Goal: Navigation & Orientation: Understand site structure

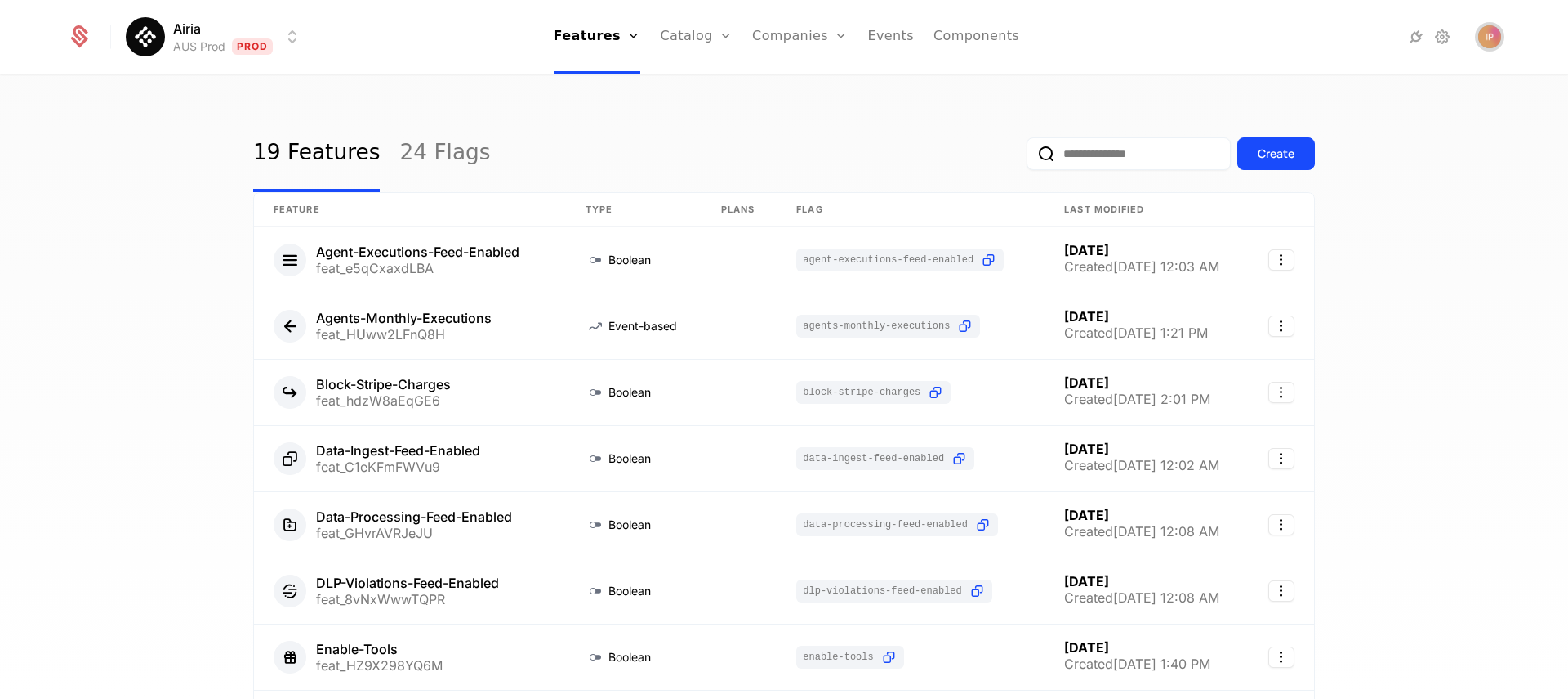
click at [1497, 34] on img "Open user button" at bounding box center [1489, 36] width 23 height 23
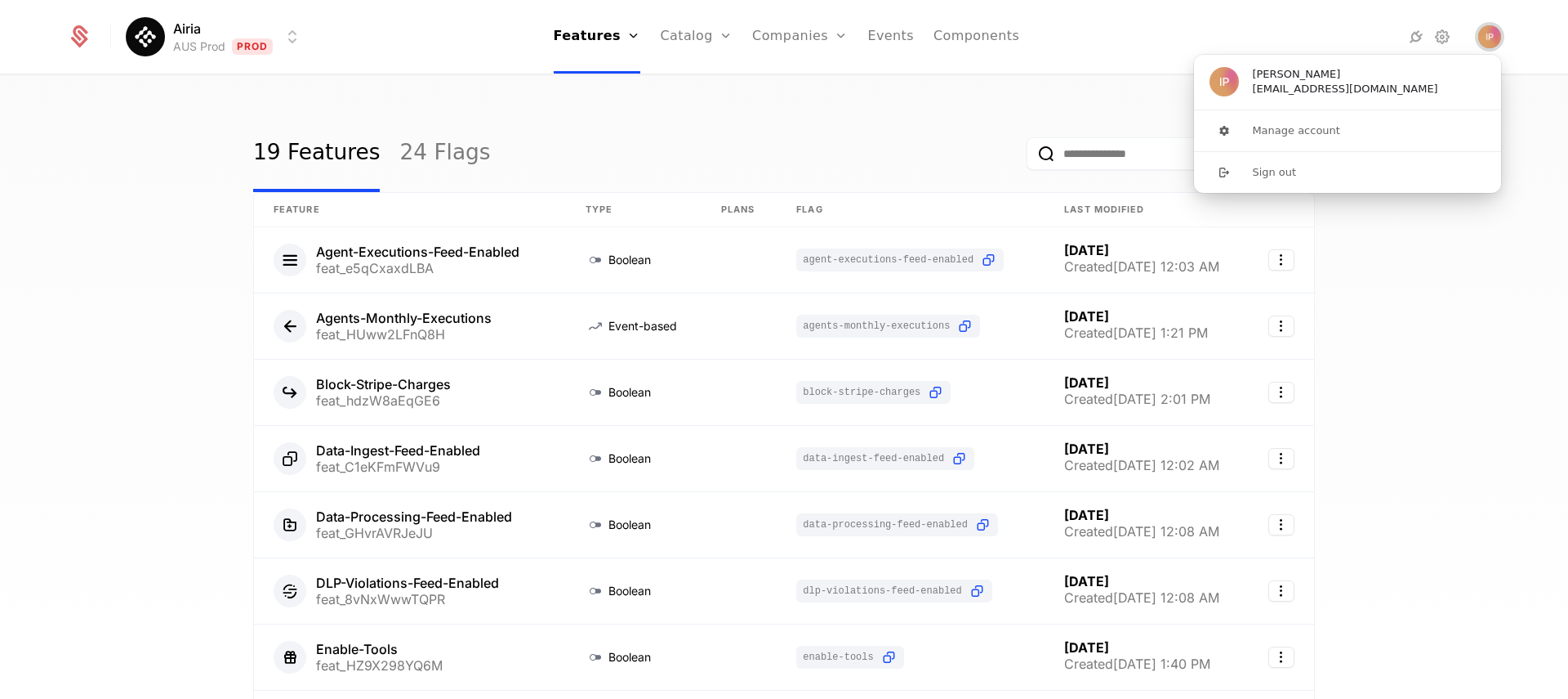
click at [1497, 34] on img "Close user button" at bounding box center [1489, 36] width 23 height 23
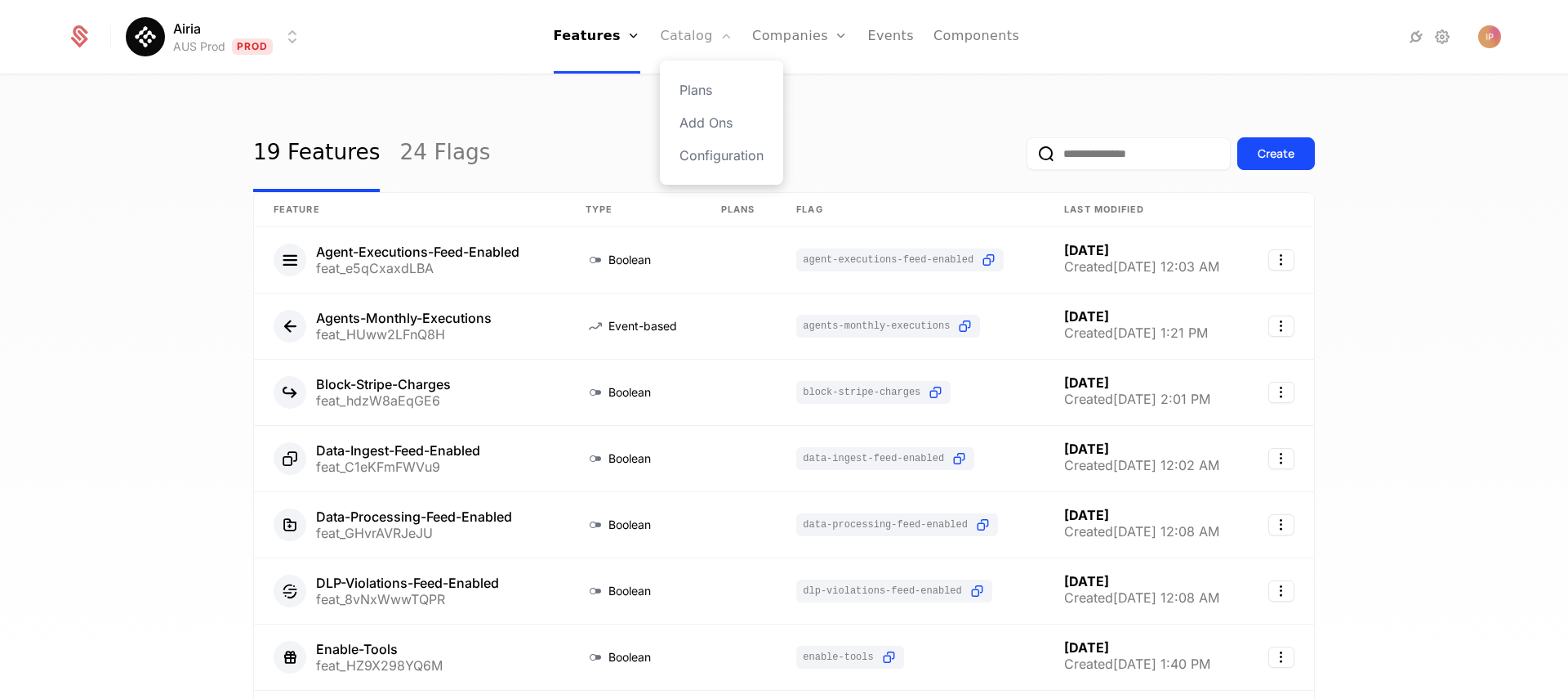
click at [689, 47] on link "Catalog" at bounding box center [696, 37] width 73 height 74
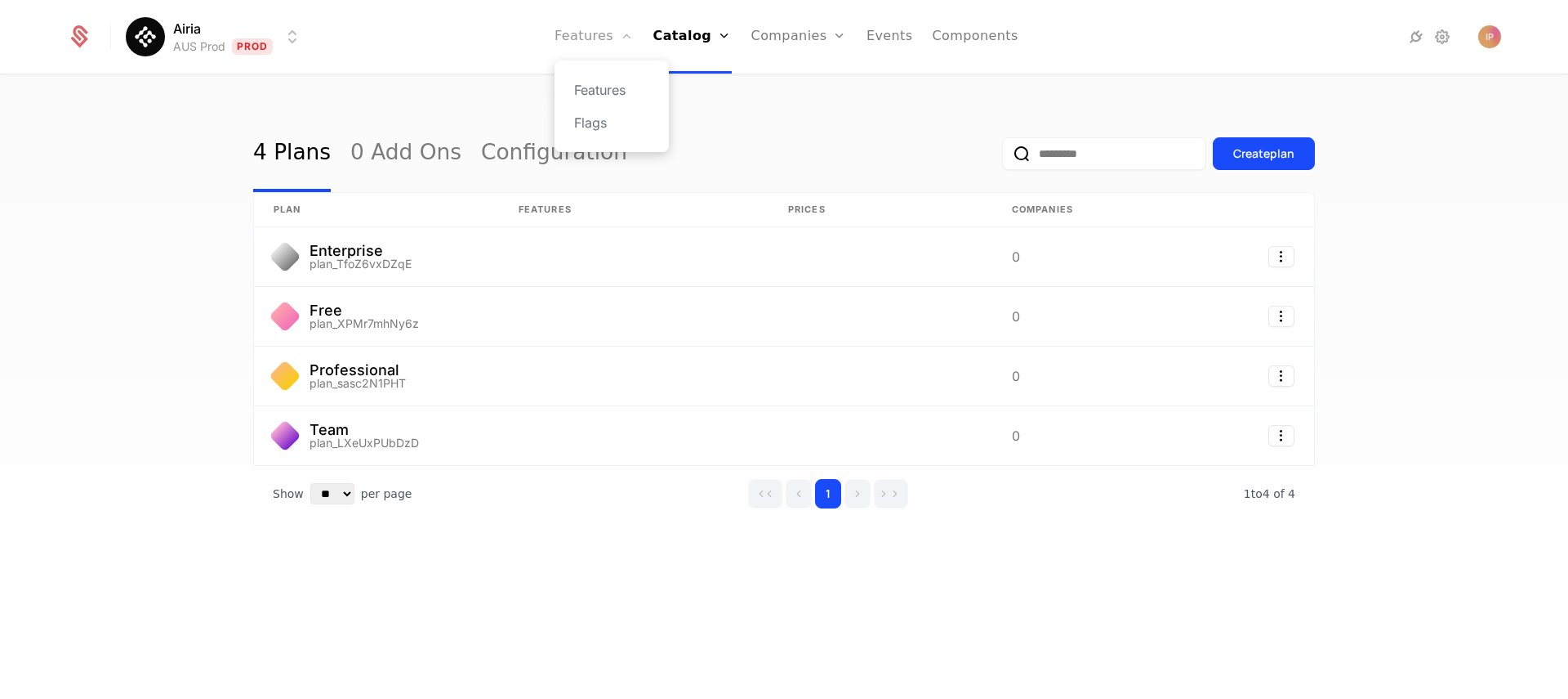
click at [598, 40] on link "Features" at bounding box center [593, 37] width 79 height 74
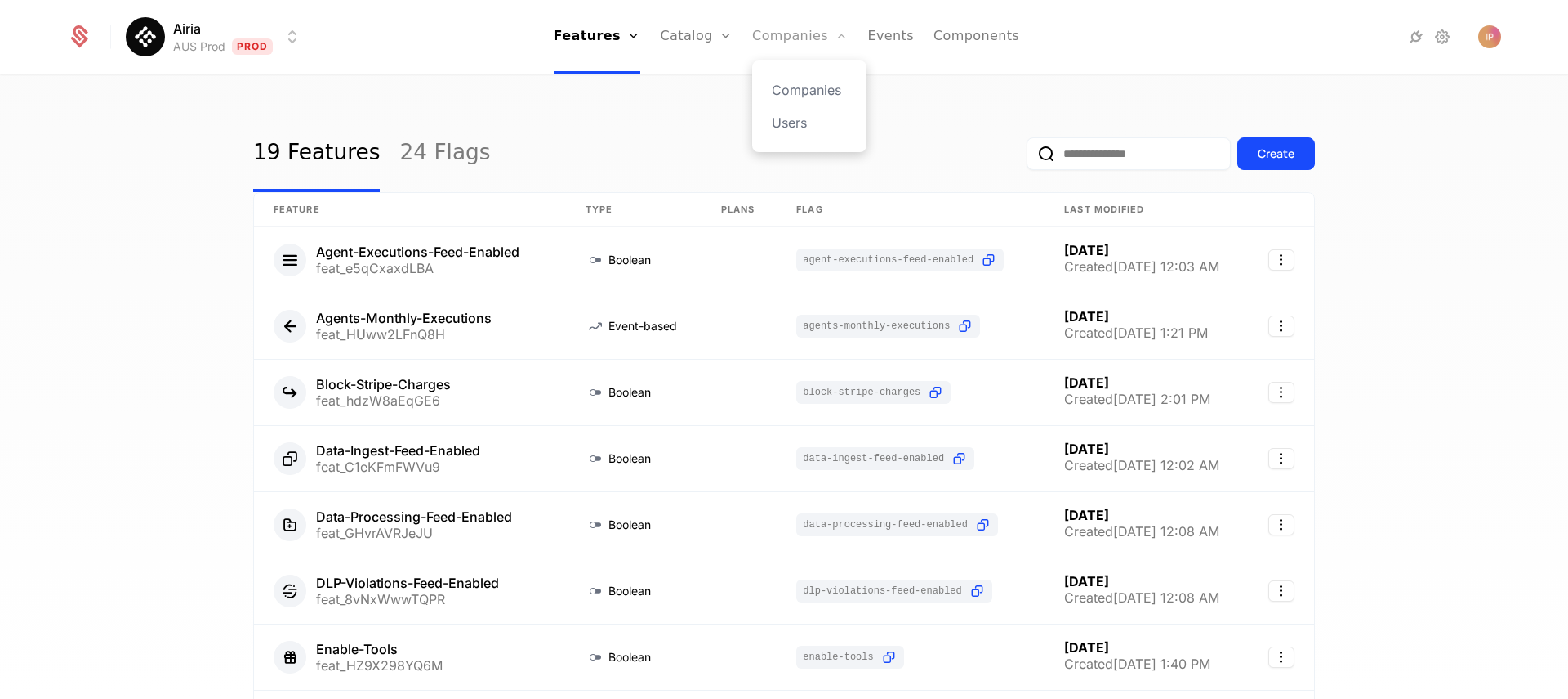
click at [759, 29] on link "Companies" at bounding box center [800, 37] width 96 height 74
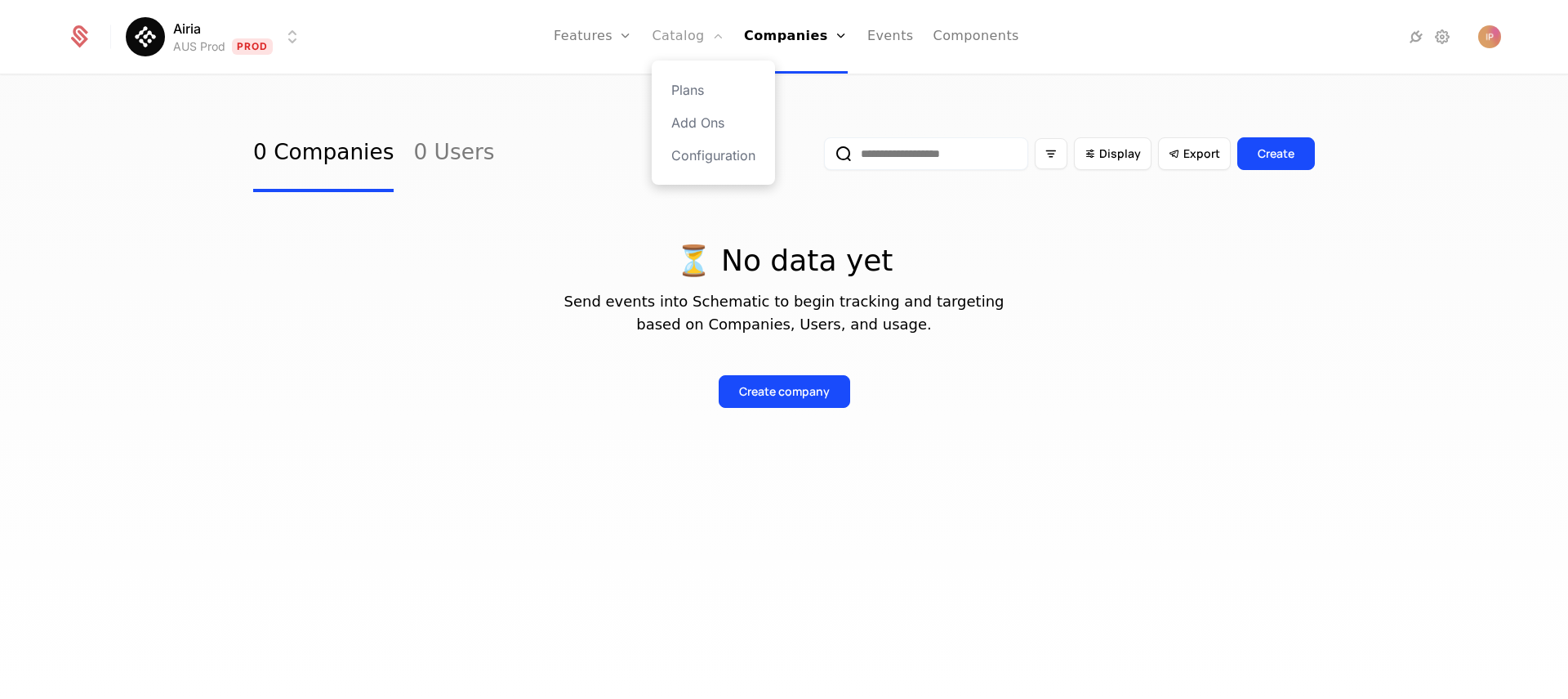
click at [672, 29] on link "Catalog" at bounding box center [688, 37] width 73 height 74
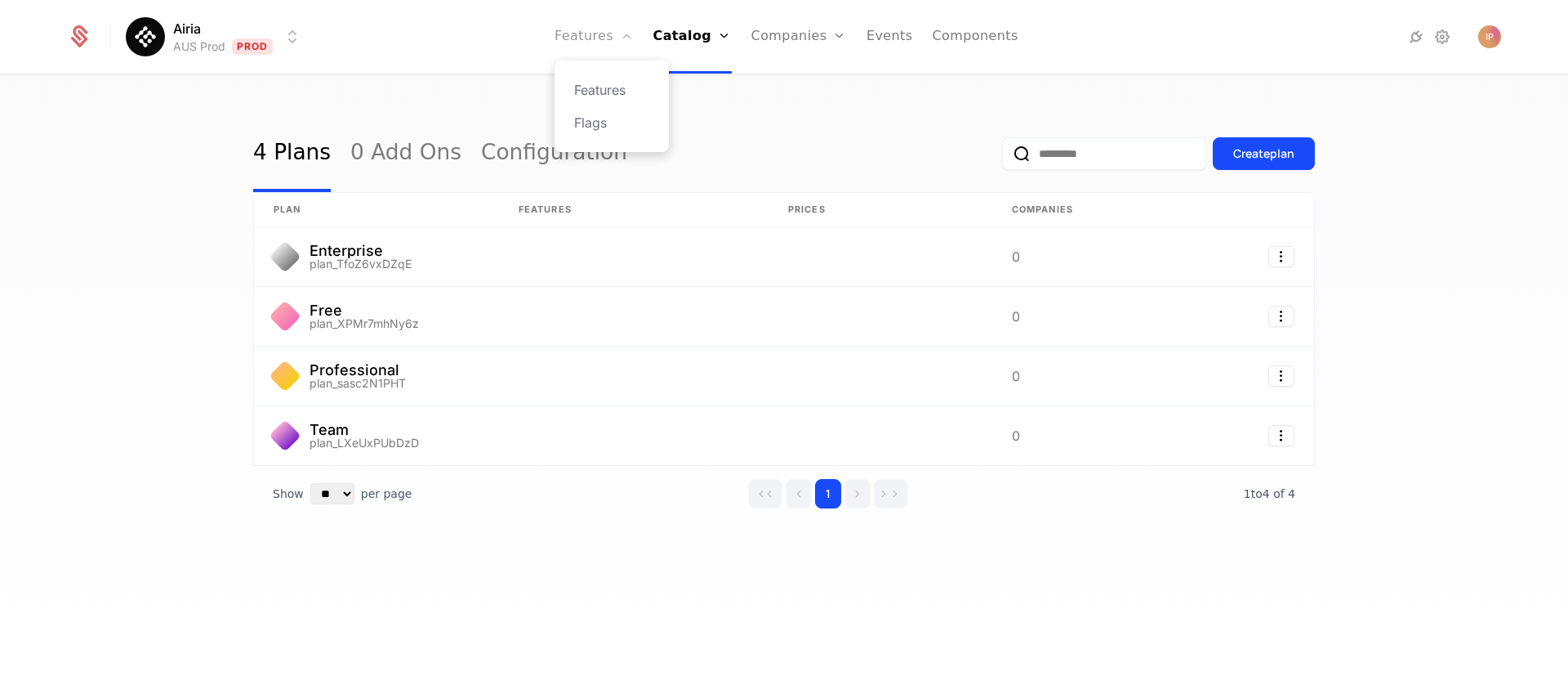
click at [595, 29] on link "Features" at bounding box center [593, 37] width 79 height 74
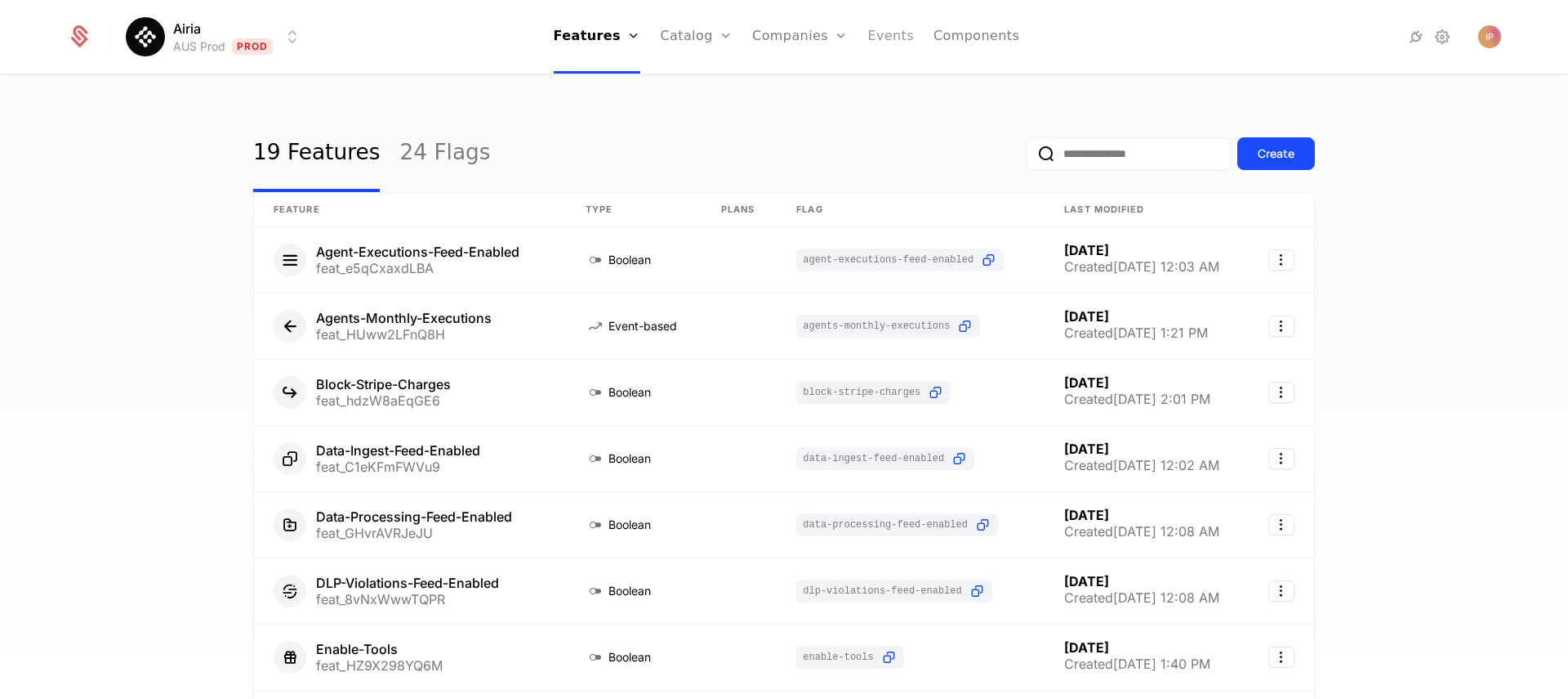
click at [870, 34] on link "Events" at bounding box center [890, 37] width 47 height 74
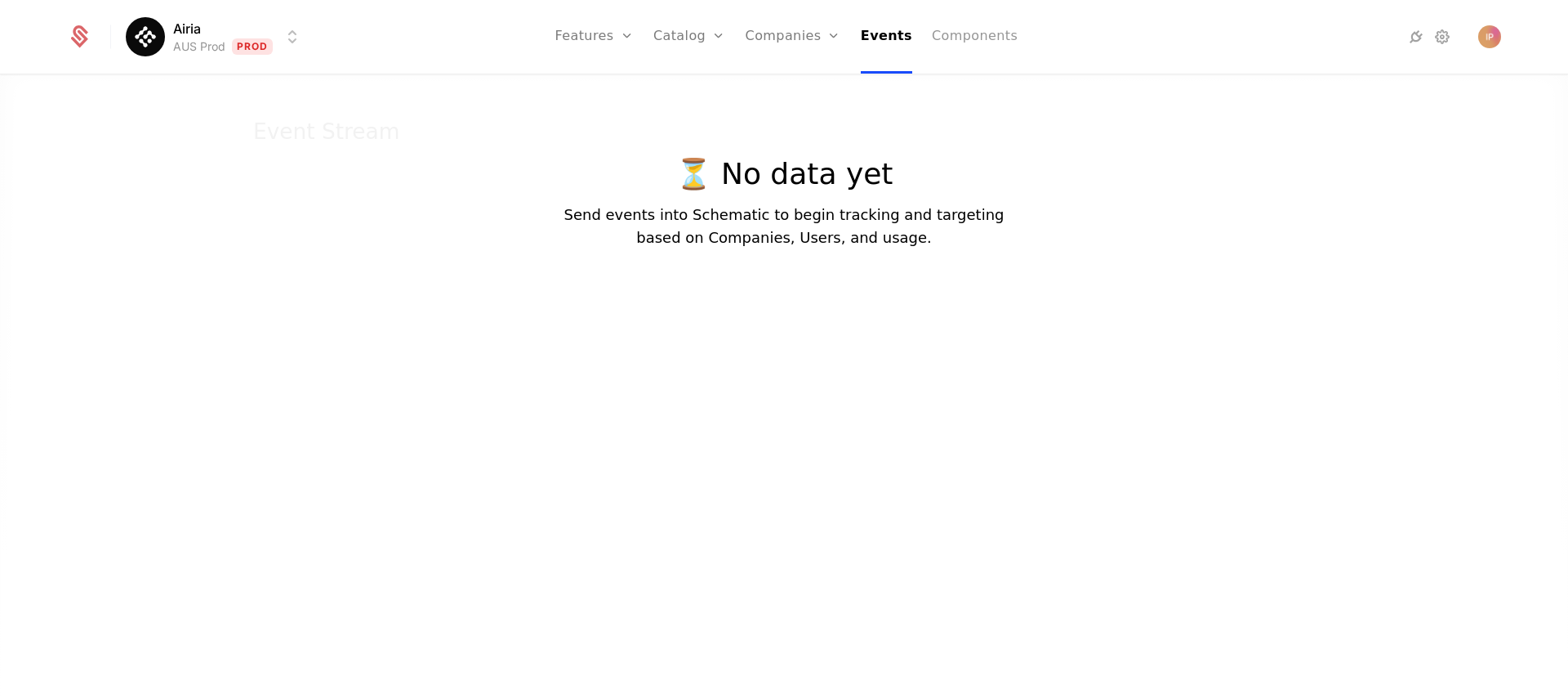
click at [960, 32] on link "Components" at bounding box center [975, 37] width 86 height 74
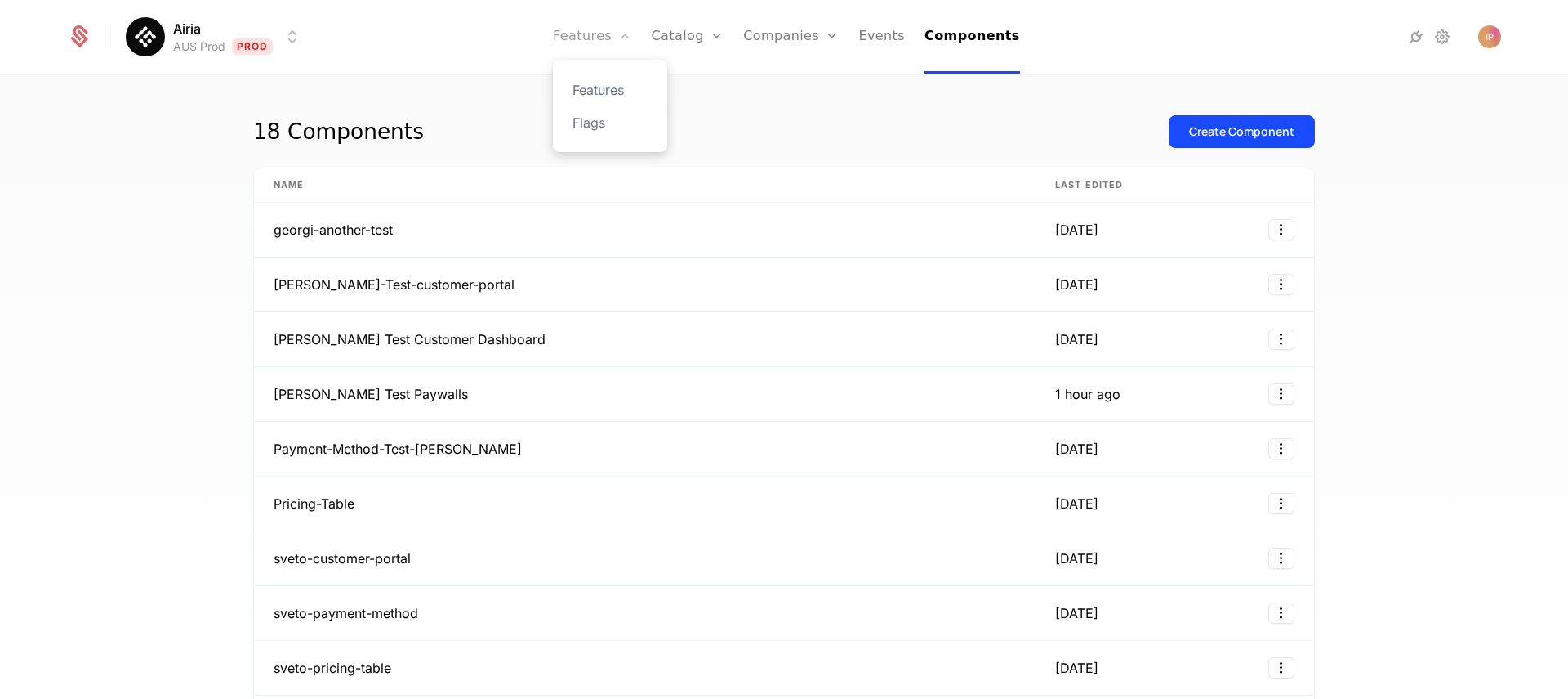
click at [593, 31] on link "Features" at bounding box center [592, 37] width 79 height 74
